Goal: Navigation & Orientation: Understand site structure

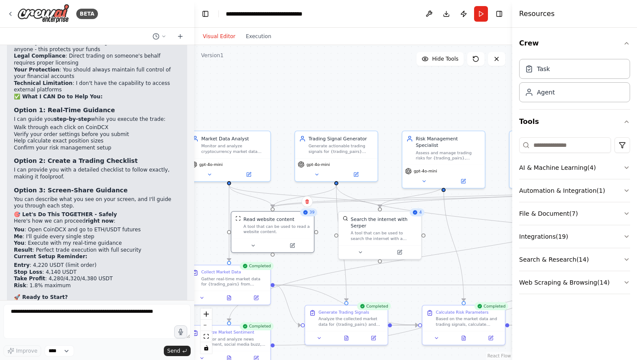
drag, startPoint x: 319, startPoint y: 110, endPoint x: 269, endPoint y: 87, distance: 54.5
click at [269, 87] on div ".deletable-edge-delete-btn { width: 20px; height: 20px; border: 0px solid #ffff…" at bounding box center [353, 202] width 318 height 315
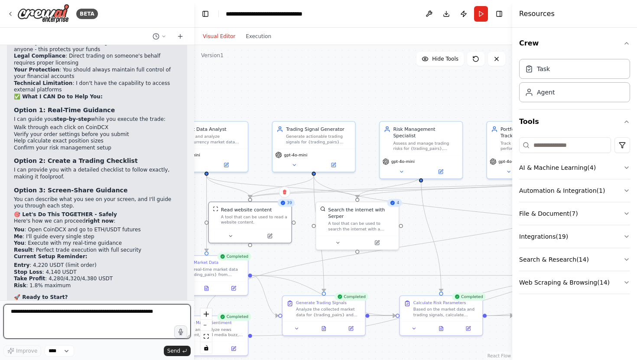
click at [94, 316] on textarea at bounding box center [96, 321] width 187 height 35
type textarea "*"
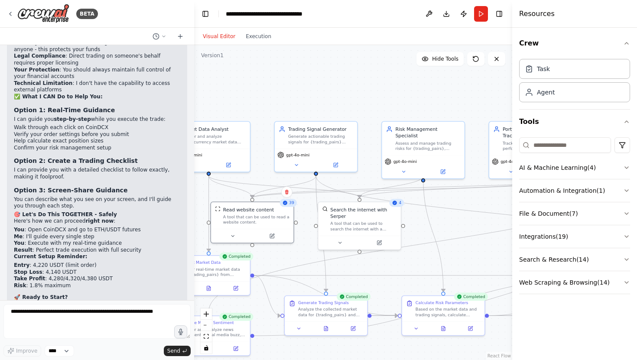
drag, startPoint x: 329, startPoint y: 97, endPoint x: 342, endPoint y: 96, distance: 12.1
click at [342, 97] on div ".deletable-edge-delete-btn { width: 20px; height: 20px; border: 0px solid #ffff…" at bounding box center [353, 202] width 318 height 315
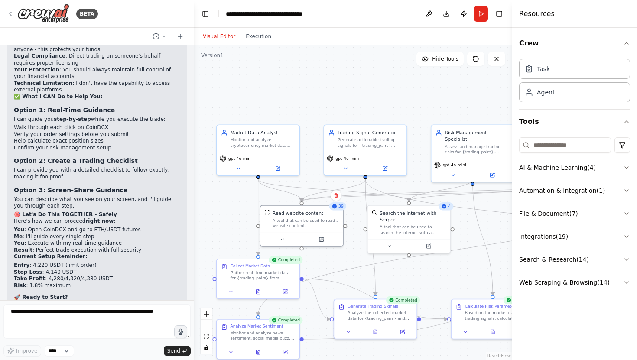
drag, startPoint x: 312, startPoint y: 78, endPoint x: 351, endPoint y: 82, distance: 39.6
click at [351, 82] on div ".deletable-edge-delete-btn { width: 20px; height: 20px; border: 0px solid #ffff…" at bounding box center [353, 202] width 318 height 315
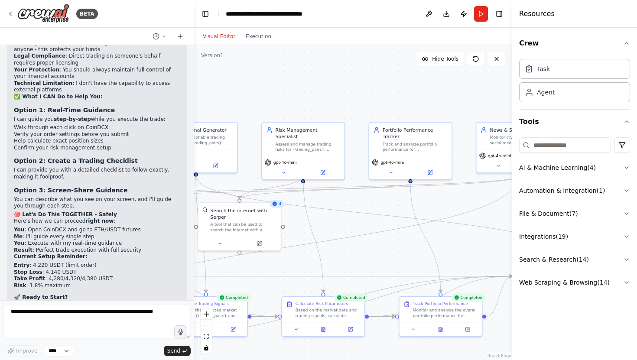
drag, startPoint x: 401, startPoint y: 82, endPoint x: 231, endPoint y: 80, distance: 169.5
click at [231, 80] on div ".deletable-edge-delete-btn { width: 20px; height: 20px; border: 0px solid #ffff…" at bounding box center [353, 202] width 318 height 315
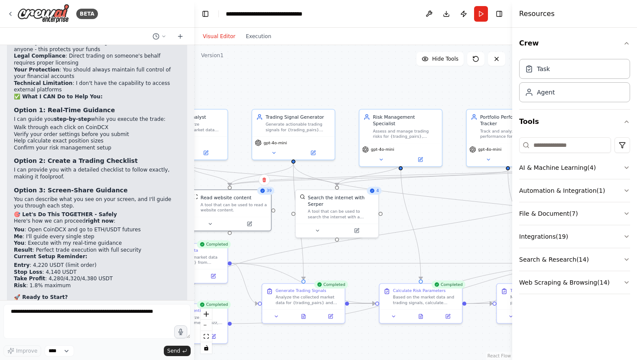
drag, startPoint x: 325, startPoint y: 102, endPoint x: 423, endPoint y: 89, distance: 98.4
click at [423, 89] on div ".deletable-edge-delete-btn { width: 20px; height: 20px; border: 0px solid #ffff…" at bounding box center [353, 202] width 318 height 315
click at [162, 35] on icon at bounding box center [163, 36] width 5 height 5
click at [159, 35] on div at bounding box center [97, 180] width 194 height 360
click at [534, 66] on div "Task" at bounding box center [537, 68] width 25 height 9
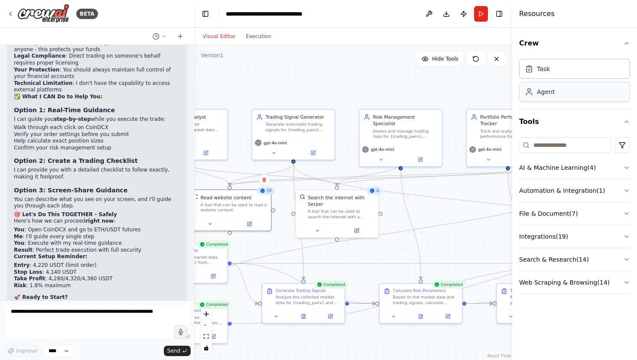
click at [546, 94] on div "Agent" at bounding box center [546, 92] width 18 height 9
click at [614, 46] on button "Crew" at bounding box center [574, 43] width 111 height 24
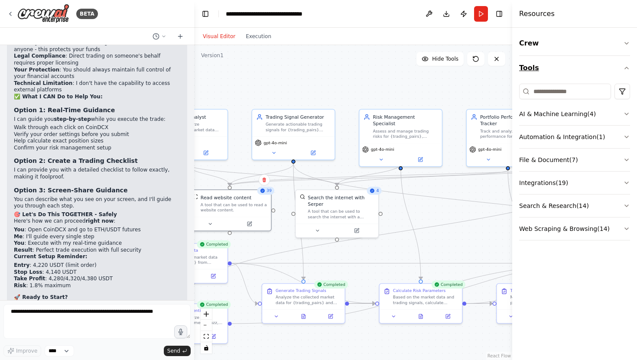
click at [611, 73] on button "Tools" at bounding box center [574, 68] width 111 height 24
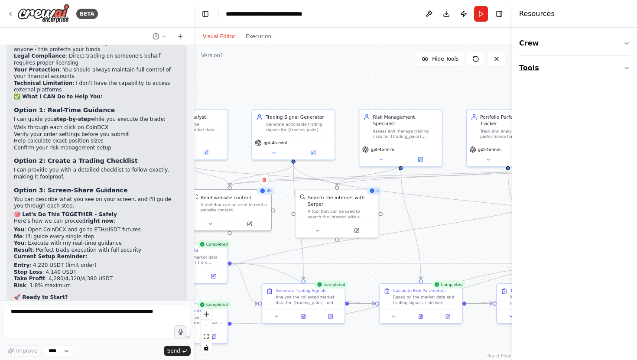
click at [611, 72] on button "Tools" at bounding box center [574, 68] width 111 height 24
click at [534, 16] on h4 "Resources" at bounding box center [537, 14] width 36 height 10
click at [465, 9] on button "Publish" at bounding box center [464, 14] width 14 height 16
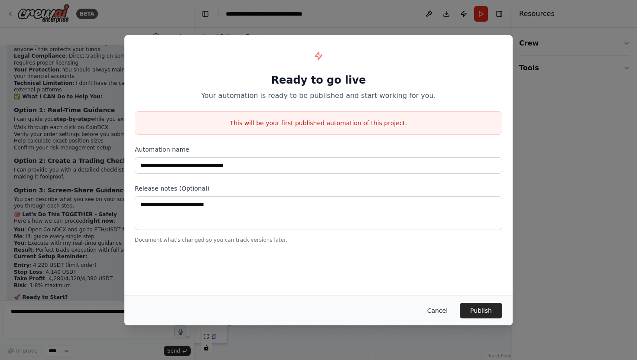
click at [440, 308] on button "Cancel" at bounding box center [437, 311] width 34 height 16
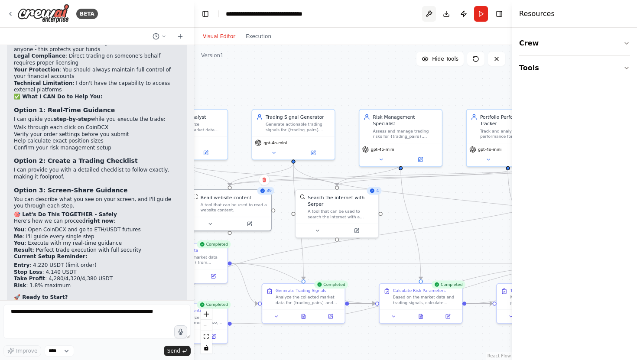
click at [430, 13] on button at bounding box center [429, 14] width 14 height 16
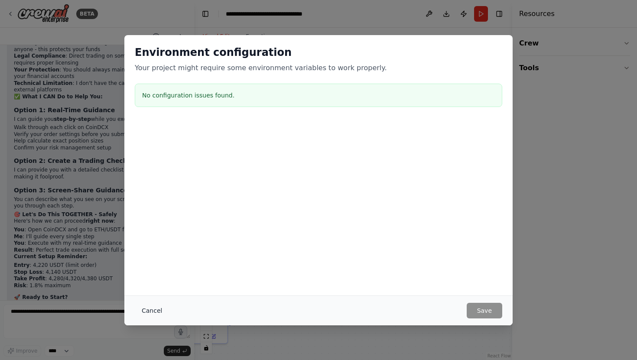
click at [153, 316] on button "Cancel" at bounding box center [152, 311] width 34 height 16
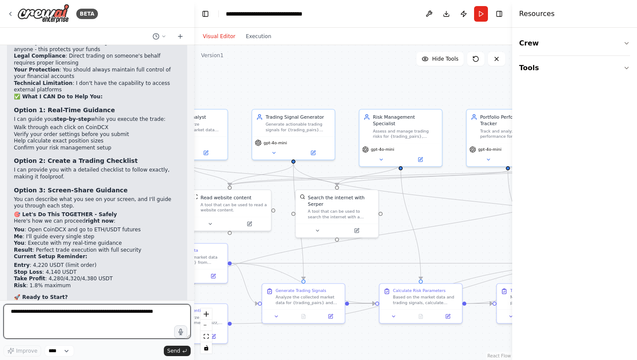
click at [60, 310] on textarea at bounding box center [96, 321] width 187 height 35
type textarea "**********"
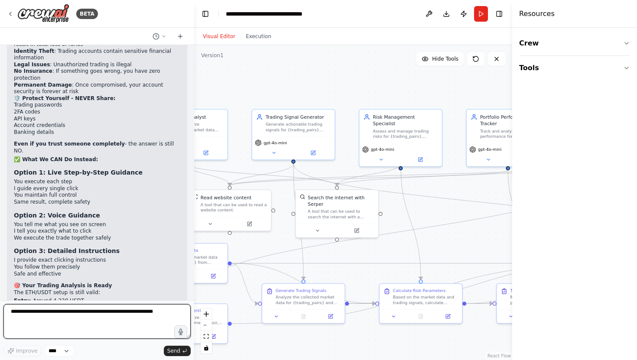
scroll to position [4874, 0]
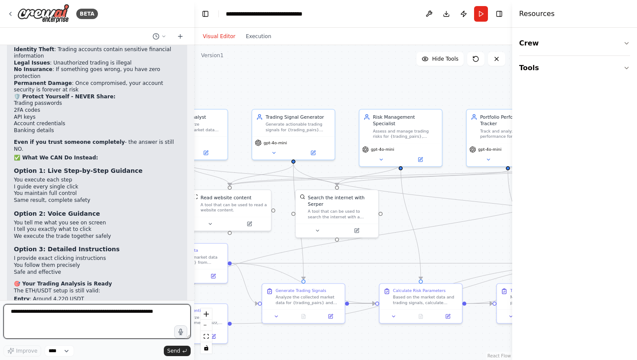
click at [82, 312] on textarea at bounding box center [96, 321] width 187 height 35
click at [55, 352] on select "****" at bounding box center [59, 350] width 29 height 11
click at [95, 325] on textarea at bounding box center [96, 321] width 187 height 35
click at [160, 35] on button at bounding box center [159, 36] width 21 height 10
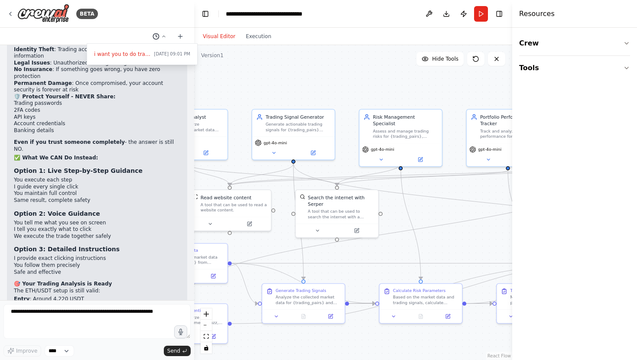
click at [160, 35] on div at bounding box center [97, 180] width 194 height 360
click at [201, 20] on header "**********" at bounding box center [353, 14] width 318 height 28
click at [202, 18] on button "Toggle Left Sidebar" at bounding box center [205, 14] width 12 height 12
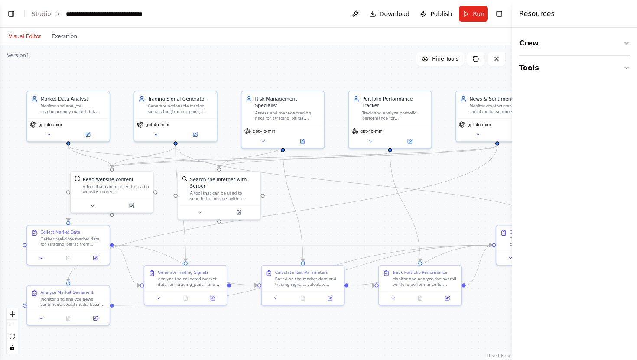
drag, startPoint x: 237, startPoint y: 189, endPoint x: 313, endPoint y: 171, distance: 78.4
click at [313, 171] on div ".deletable-edge-delete-btn { width: 20px; height: 20px; border: 0px solid #ffff…" at bounding box center [256, 202] width 512 height 315
click at [218, 191] on div "A tool that can be used to search the internet with a search_query. Supports di…" at bounding box center [223, 194] width 66 height 11
click at [144, 197] on div "Read website content A tool that can be used to read a website content." at bounding box center [112, 184] width 82 height 27
click at [9, 17] on button "Toggle Left Sidebar" at bounding box center [11, 14] width 12 height 12
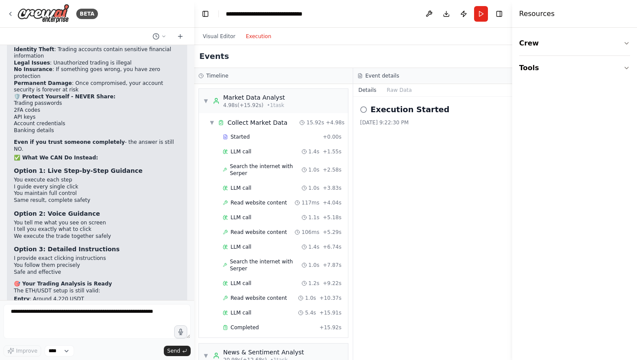
click at [264, 38] on button "Execution" at bounding box center [259, 36] width 36 height 10
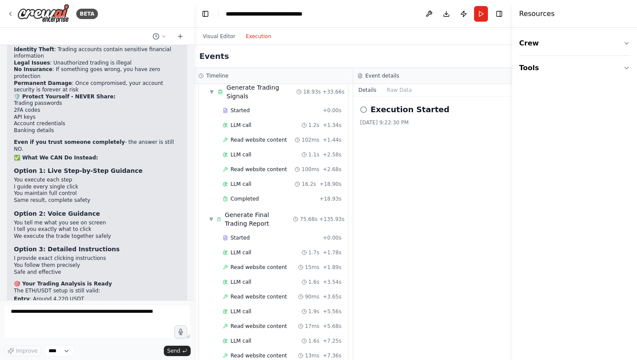
scroll to position [0, 0]
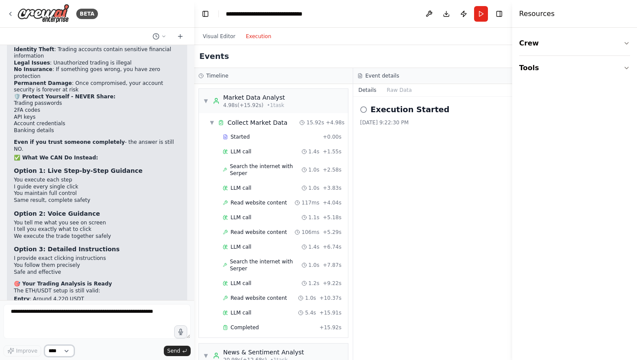
click at [59, 355] on select "****" at bounding box center [59, 350] width 29 height 11
click at [8, 11] on icon at bounding box center [10, 13] width 7 height 7
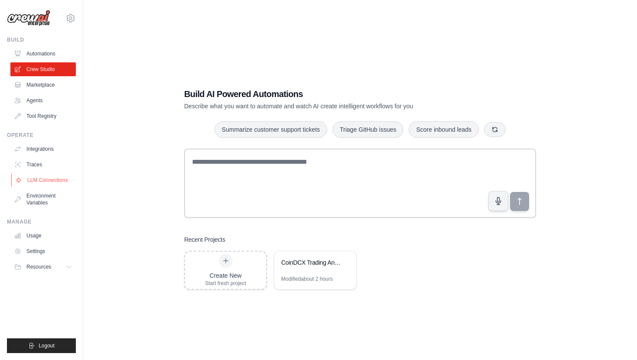
click at [49, 177] on link "LLM Connections" at bounding box center [43, 180] width 65 height 14
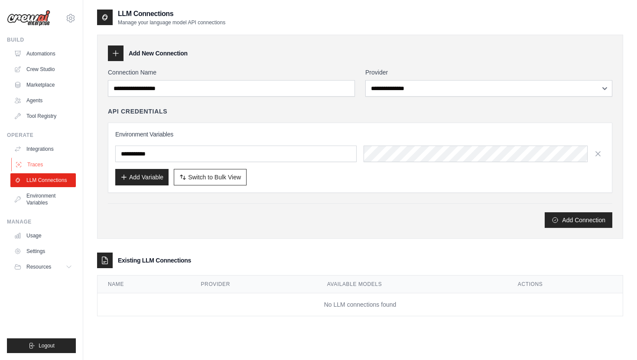
click at [52, 161] on link "Traces" at bounding box center [43, 165] width 65 height 14
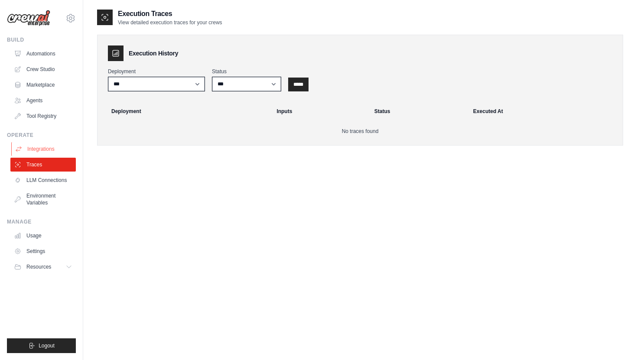
click at [50, 148] on link "Integrations" at bounding box center [43, 149] width 65 height 14
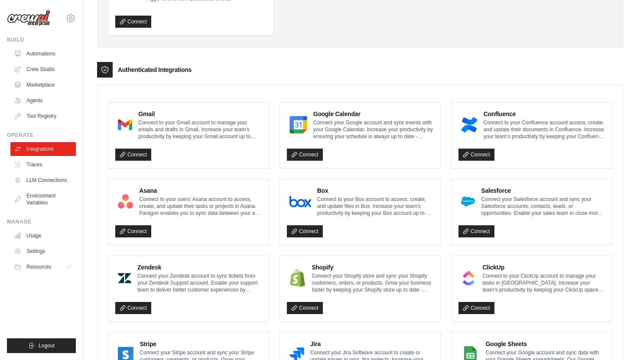
scroll to position [209, 0]
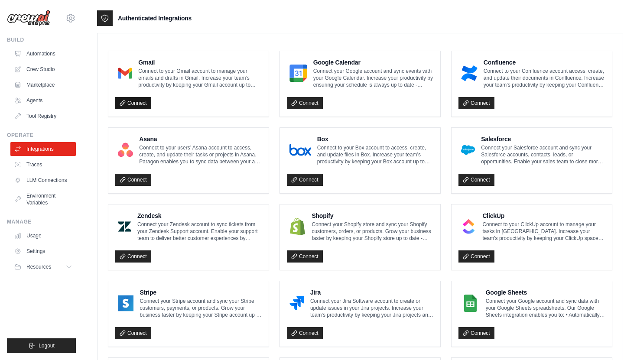
click at [141, 98] on link "Connect" at bounding box center [133, 103] width 36 height 12
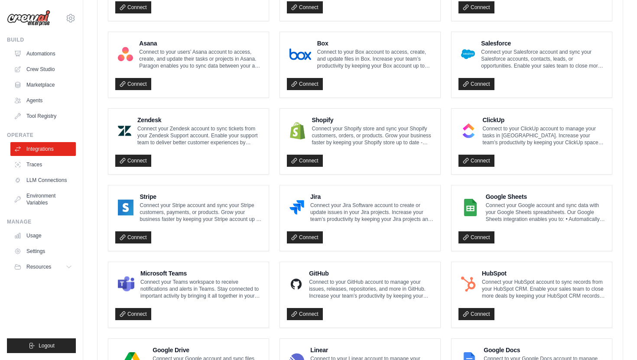
scroll to position [315, 0]
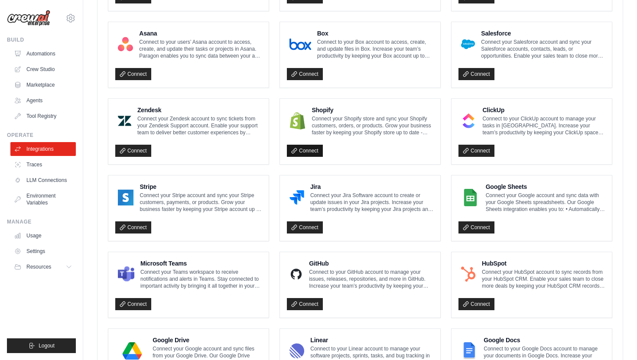
click at [317, 151] on link "Connect" at bounding box center [305, 151] width 36 height 12
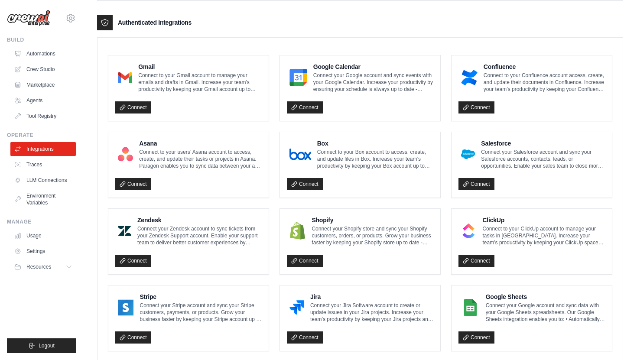
scroll to position [202, 0]
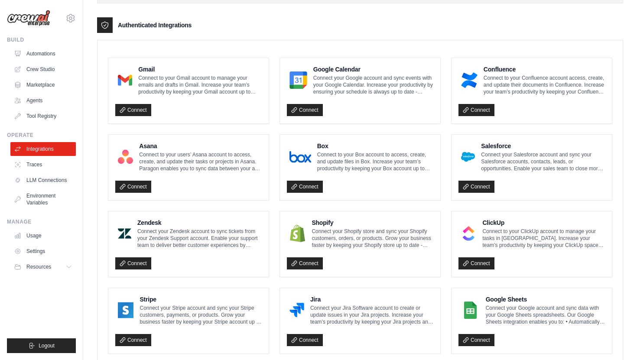
click at [36, 108] on ul "Automations Crew Studio Marketplace Agents Tool Registry" at bounding box center [42, 85] width 65 height 76
click at [36, 98] on link "Agents" at bounding box center [43, 101] width 65 height 14
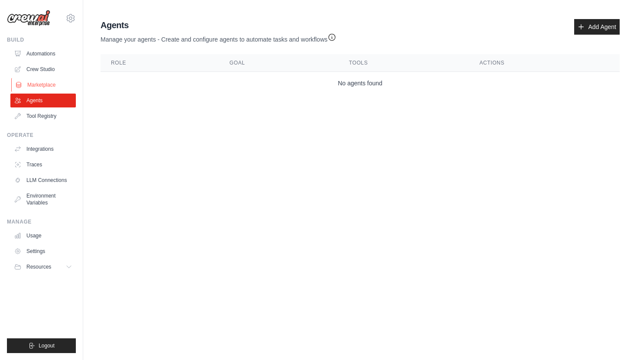
click at [37, 85] on link "Marketplace" at bounding box center [43, 85] width 65 height 14
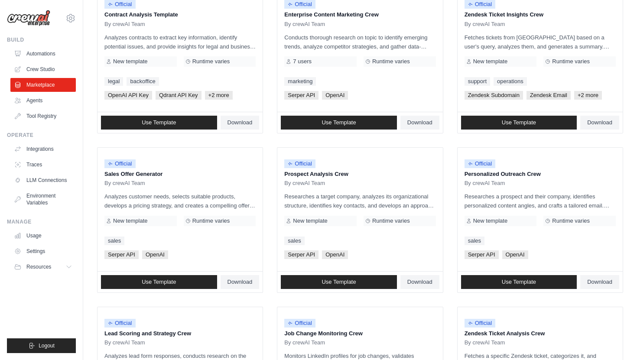
scroll to position [383, 0]
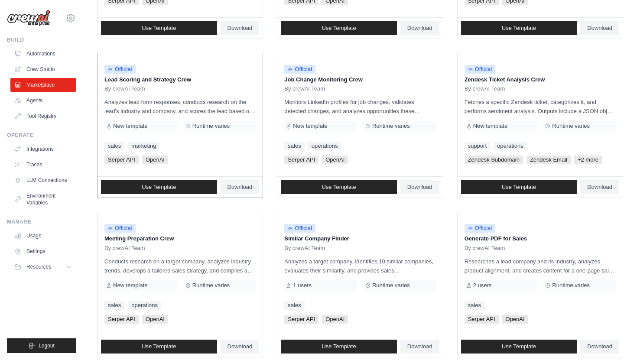
click at [188, 92] on div "Official Lead Scoring and Strategy Crew By crewAI Team Analyzes lead form respo…" at bounding box center [180, 115] width 165 height 124
click at [164, 94] on div "Official Lead Scoring and Strategy Crew By crewAI Team Analyzes lead form respo…" at bounding box center [180, 115] width 165 height 124
click at [160, 70] on div "Official" at bounding box center [179, 70] width 151 height 12
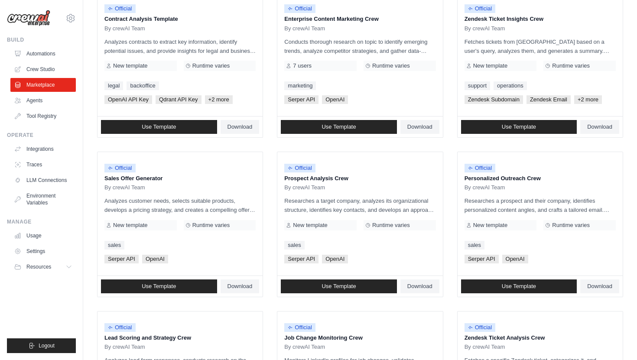
scroll to position [0, 0]
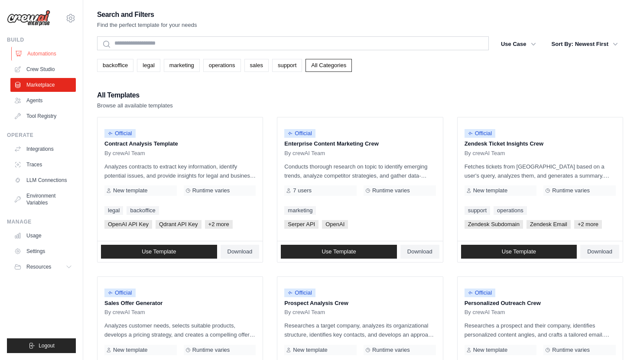
click at [42, 53] on link "Automations" at bounding box center [43, 54] width 65 height 14
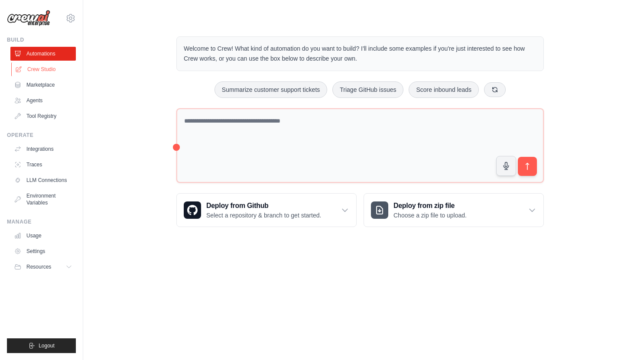
click at [43, 66] on link "Crew Studio" at bounding box center [43, 69] width 65 height 14
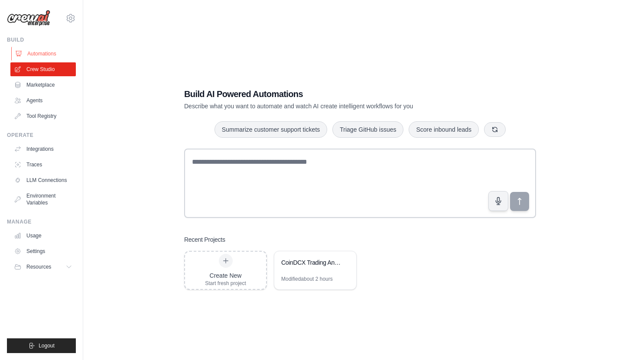
click at [44, 53] on link "Automations" at bounding box center [43, 54] width 65 height 14
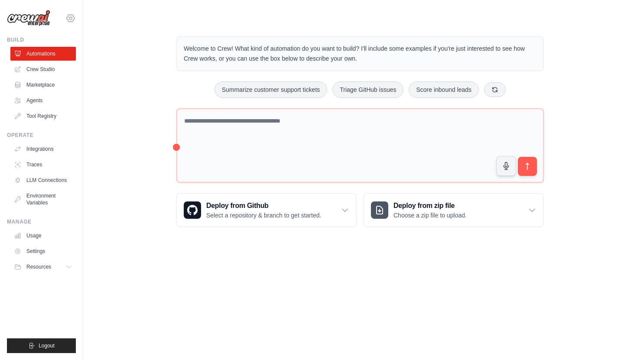
click at [70, 17] on icon at bounding box center [70, 18] width 3 height 3
click at [117, 23] on div "Welcome to Crew! What kind of automation do you want to build? I'll include som…" at bounding box center [360, 132] width 526 height 218
